Goal: Task Accomplishment & Management: Manage account settings

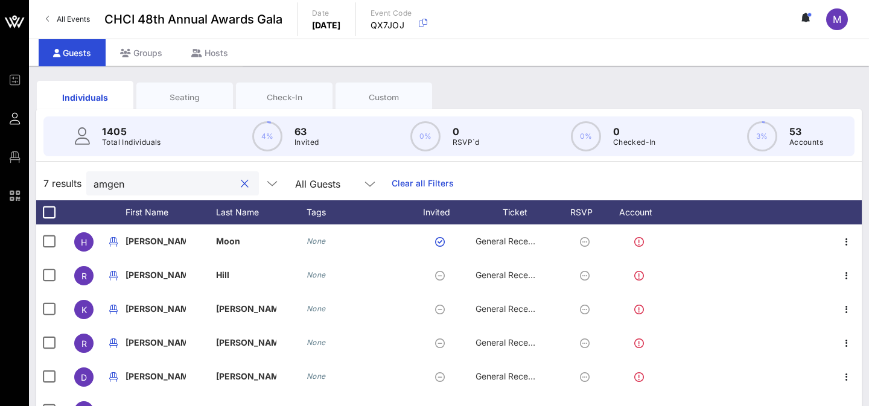
scroll to position [149, 0]
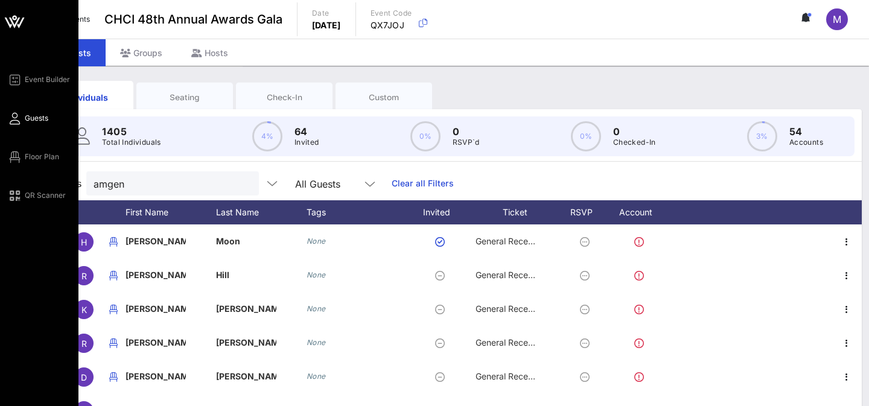
click at [33, 70] on div "Event Builder Guests Floor Plan QR Scanner" at bounding box center [39, 299] width 78 height 599
click at [33, 89] on div "Event Builder Guests Floor Plan QR Scanner" at bounding box center [42, 137] width 71 height 130
click at [31, 86] on link "Event Builder" at bounding box center [38, 79] width 63 height 14
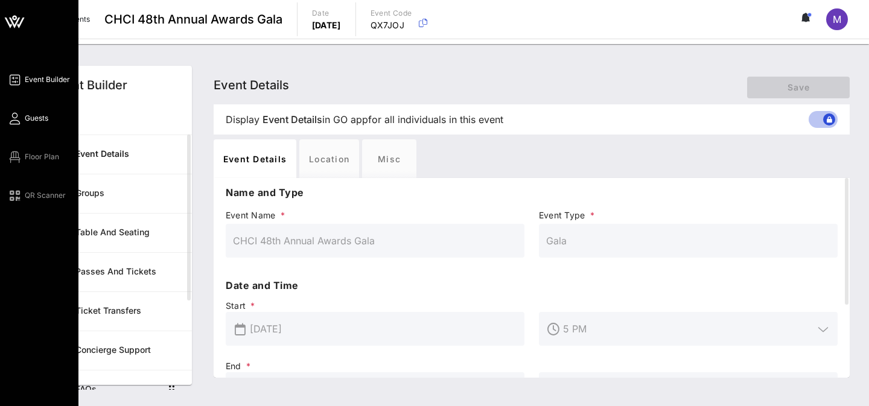
click at [34, 116] on span "Guests" at bounding box center [37, 118] width 24 height 11
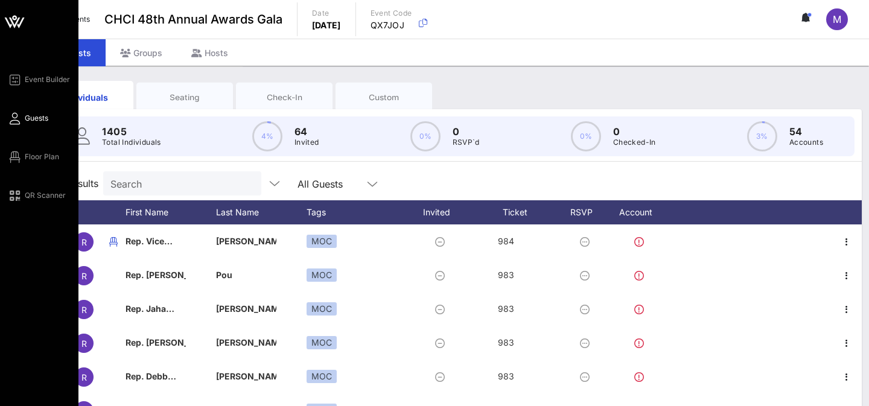
click at [45, 170] on div "Event Builder Guests Floor Plan QR Scanner" at bounding box center [42, 137] width 71 height 130
click at [42, 163] on link "Floor Plan" at bounding box center [33, 157] width 52 height 14
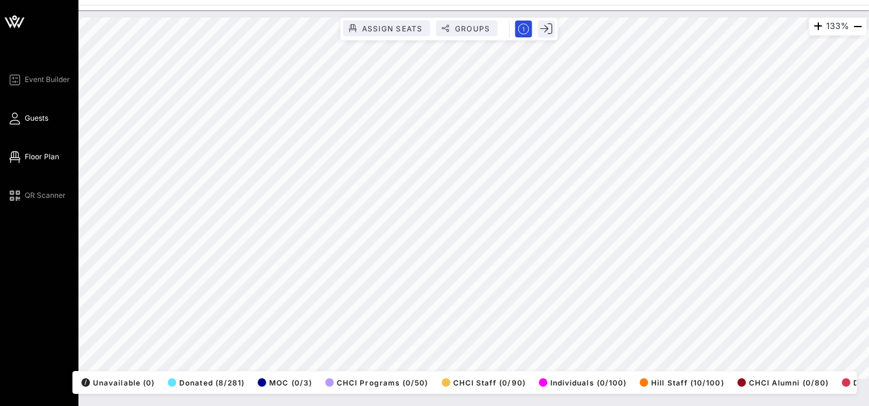
click at [30, 115] on span "Guests" at bounding box center [37, 118] width 24 height 11
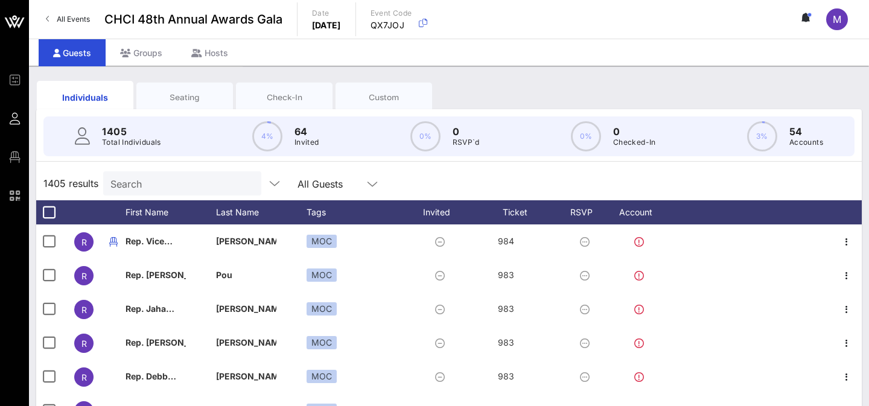
click at [136, 186] on input "Search" at bounding box center [180, 184] width 141 height 16
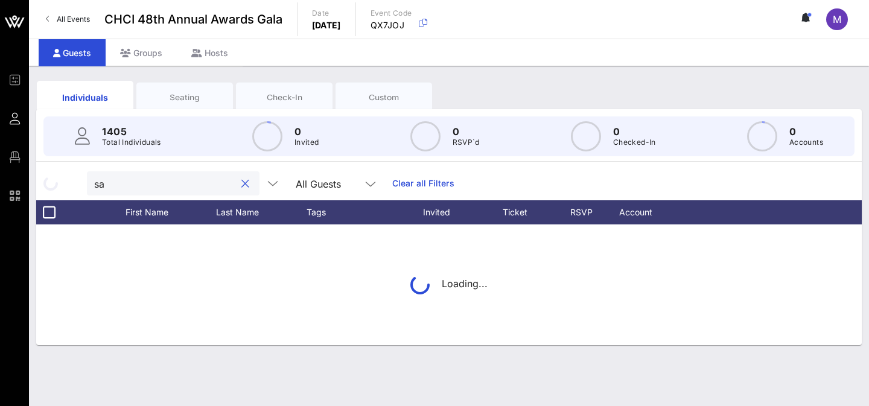
type input "s"
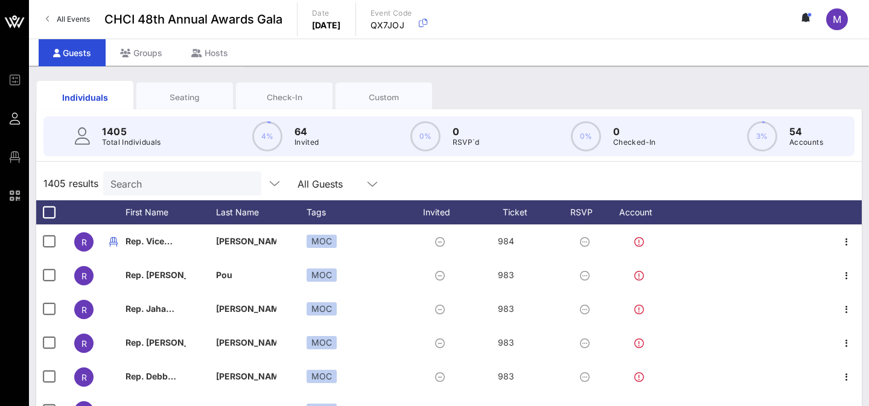
click at [180, 94] on div "Seating" at bounding box center [184, 97] width 78 height 11
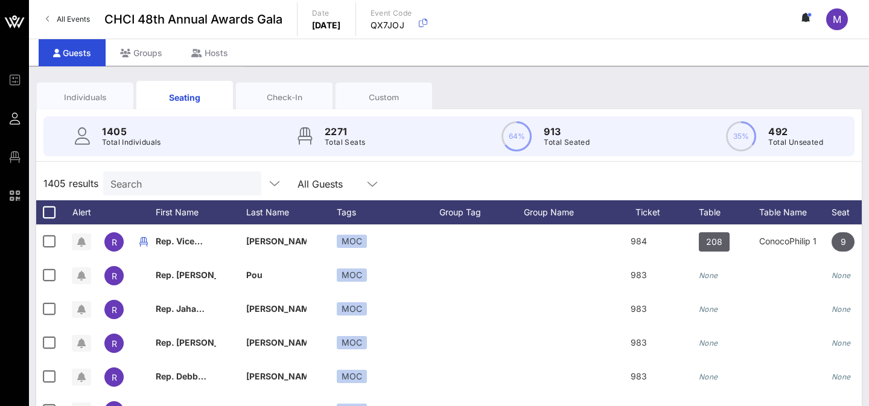
click at [174, 185] on input "Search" at bounding box center [180, 184] width 141 height 16
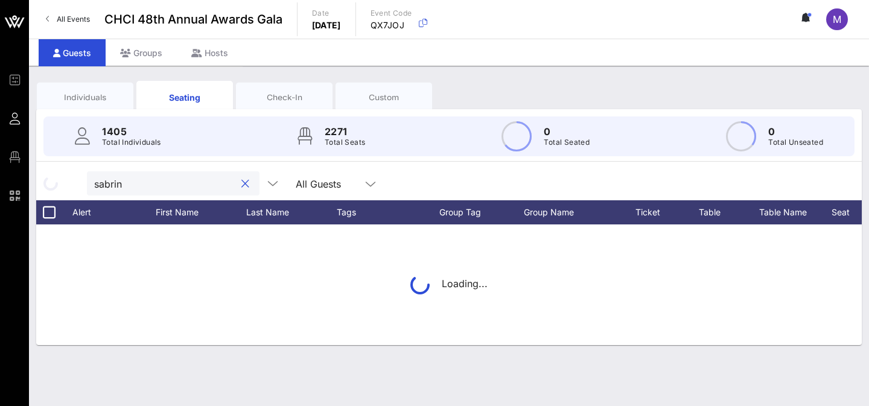
type input "sabrina"
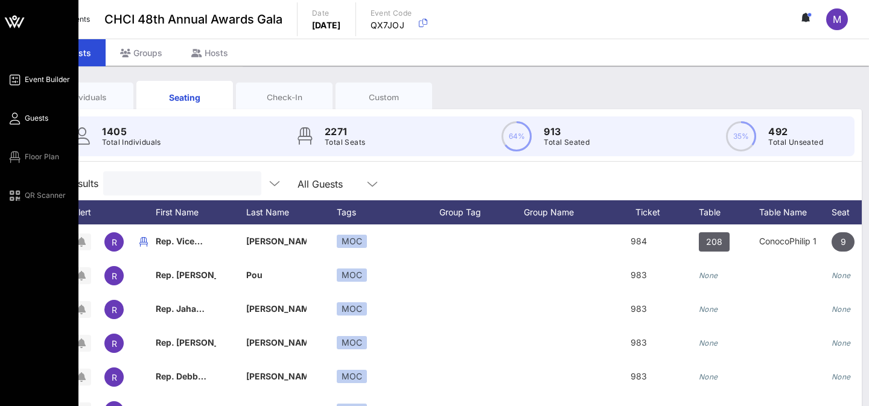
click at [16, 80] on icon at bounding box center [14, 80] width 15 height 2
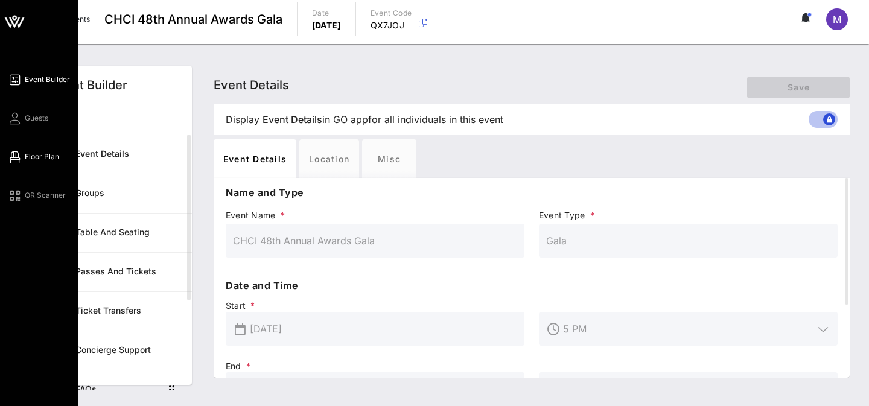
click at [33, 156] on span "Floor Plan" at bounding box center [42, 157] width 34 height 11
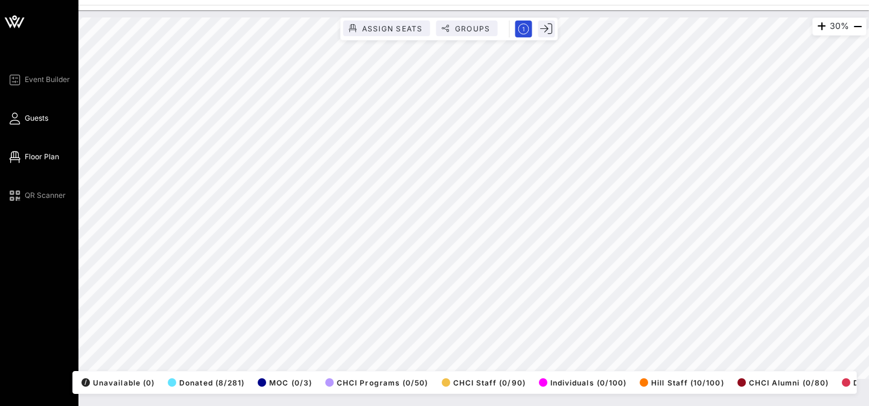
click at [17, 118] on icon at bounding box center [14, 119] width 15 height 2
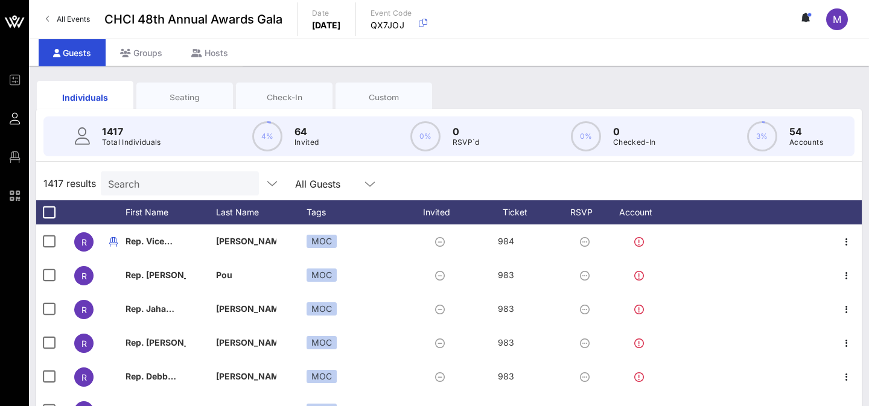
click at [222, 94] on div "Seating" at bounding box center [184, 97] width 78 height 11
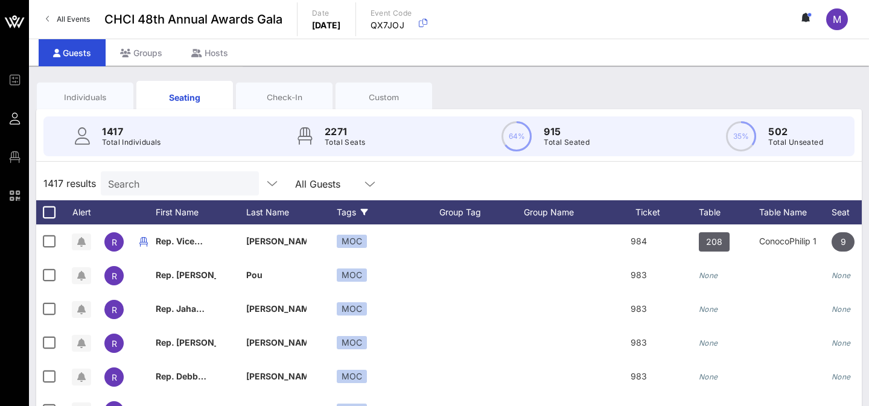
click at [366, 214] on icon at bounding box center [364, 212] width 7 height 7
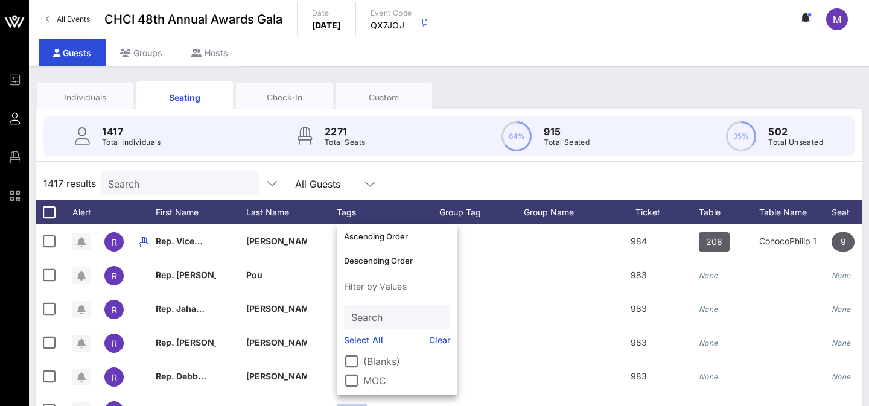
click at [380, 174] on div "1417 results Search All Guests" at bounding box center [449, 184] width 826 height 34
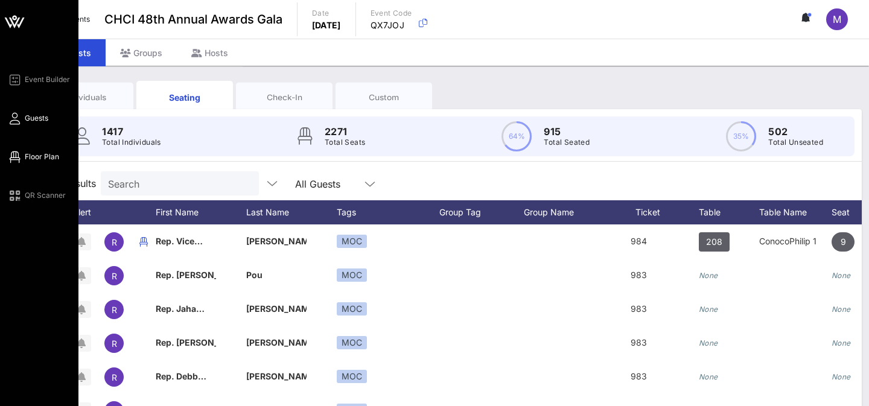
click at [26, 155] on span "Floor Plan" at bounding box center [42, 157] width 34 height 11
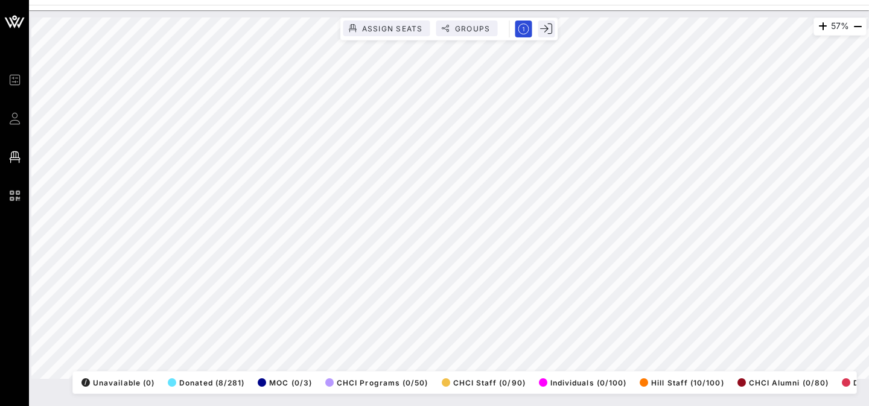
click at [435, 403] on div "57% Assign Seats Groups Exit All Reserved Shared Total Guests 1351 Total Seated…" at bounding box center [449, 208] width 840 height 396
click at [389, 406] on html "Event Builder Guests Floor Plan QR Scanner CHCI 48th Annual Awards Gala 125% As…" at bounding box center [434, 203] width 869 height 406
click at [279, 319] on div "125% Assign Seats Groups Exit All Reserved Shared Total Guests 1351 Total Seate…" at bounding box center [448, 199] width 835 height 362
drag, startPoint x: 247, startPoint y: 379, endPoint x: 535, endPoint y: 28, distance: 454.2
click at [535, 28] on div "125% Assign Seats Groups Exit All Reserved Shared Total Guests 1351 Total Seate…" at bounding box center [448, 199] width 835 height 362
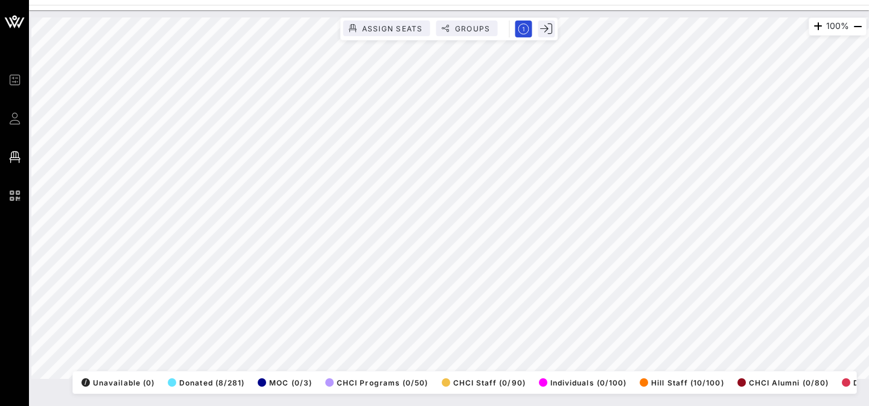
click at [624, 336] on div "100% Assign Seats Groups Exit All Reserved Shared Total Guests 1351 Total Seate…" at bounding box center [449, 208] width 840 height 396
drag, startPoint x: 792, startPoint y: 400, endPoint x: 463, endPoint y: 11, distance: 508.8
click at [463, 11] on div "65% Assign Seats Groups Exit All Reserved Shared Total Guests 1351 Total Seated…" at bounding box center [449, 198] width 850 height 376
click at [269, 379] on div "65% Assign Seats Groups Exit All Reserved Shared Total Guests 1351 Total Seated…" at bounding box center [448, 199] width 835 height 362
click at [365, 379] on div "65% Assign Seats Groups Exit All Reserved Shared Total Guests 1351 Total Seated…" at bounding box center [448, 199] width 835 height 362
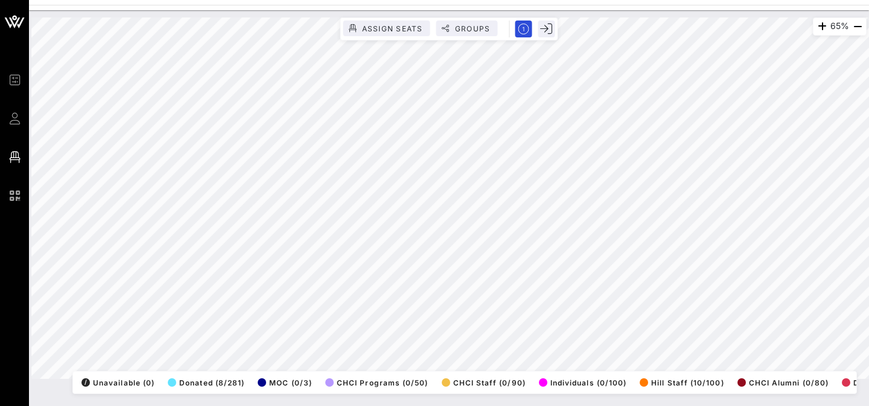
click at [356, 406] on html "Event Builder Guests Floor Plan QR Scanner CHCI 48th Annual Awards Gala 65% Ass…" at bounding box center [434, 203] width 869 height 406
click at [290, 379] on div "65% Assign Seats Groups Exit All Reserved Shared Total Guests 1351 Total Seated…" at bounding box center [448, 199] width 835 height 362
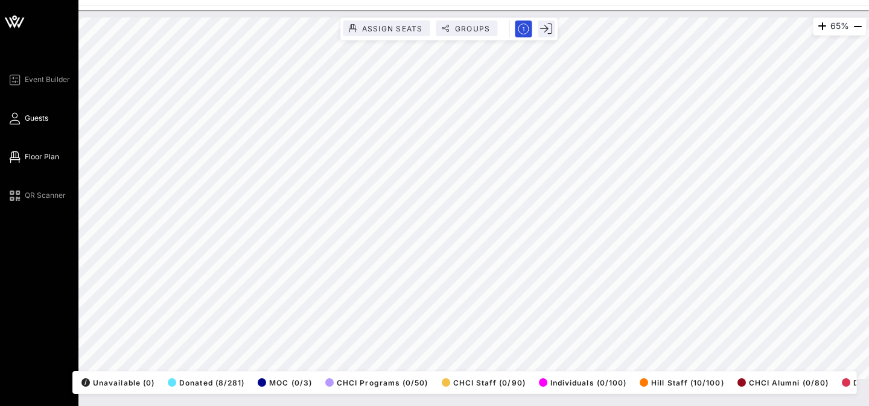
click at [25, 114] on span "Guests" at bounding box center [37, 118] width 24 height 11
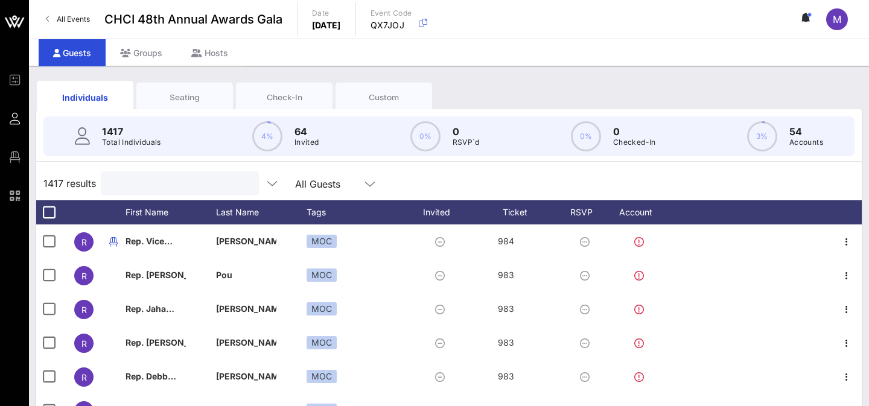
click at [157, 185] on input "text" at bounding box center [178, 184] width 141 height 16
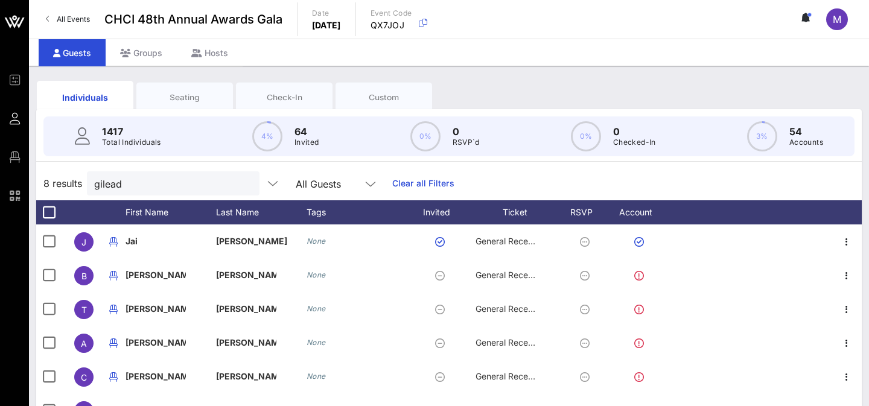
click at [184, 97] on div "Seating" at bounding box center [184, 97] width 78 height 11
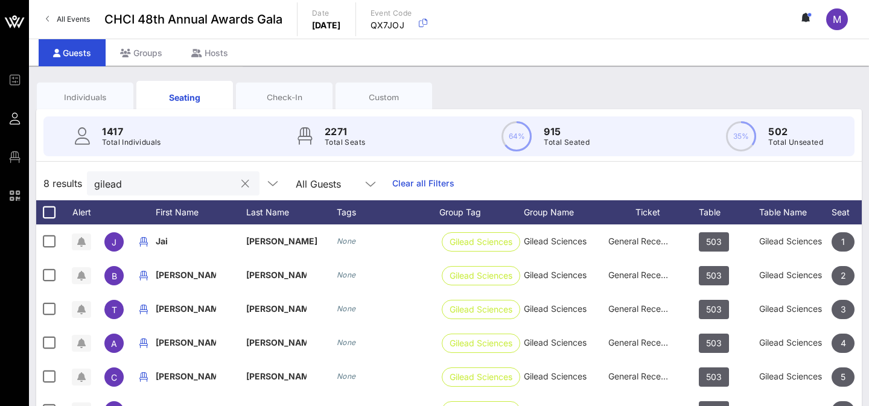
click at [158, 179] on input "gilead" at bounding box center [164, 184] width 141 height 16
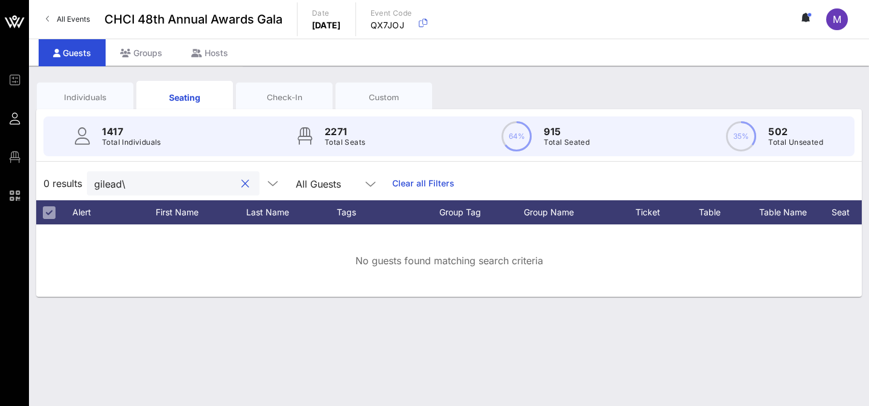
type input "gilead"
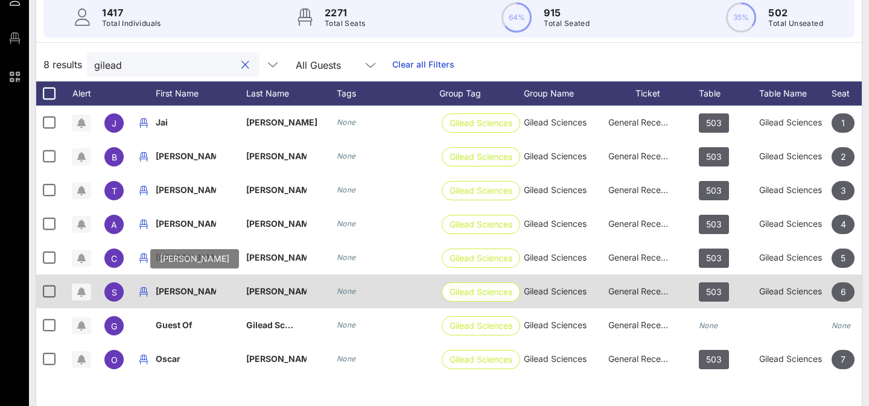
scroll to position [118, 0]
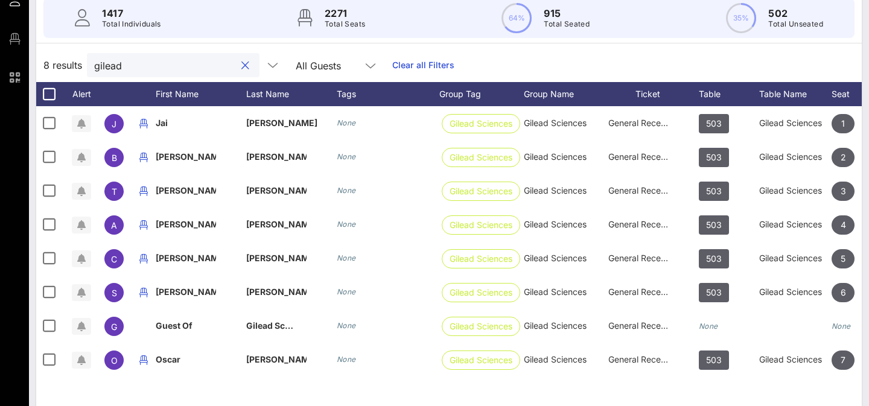
click at [238, 67] on div at bounding box center [245, 66] width 14 height 14
click at [238, 65] on div at bounding box center [245, 66] width 14 height 14
click at [241, 61] on button "clear icon" at bounding box center [245, 66] width 8 height 12
